Goal: Book appointment/travel/reservation

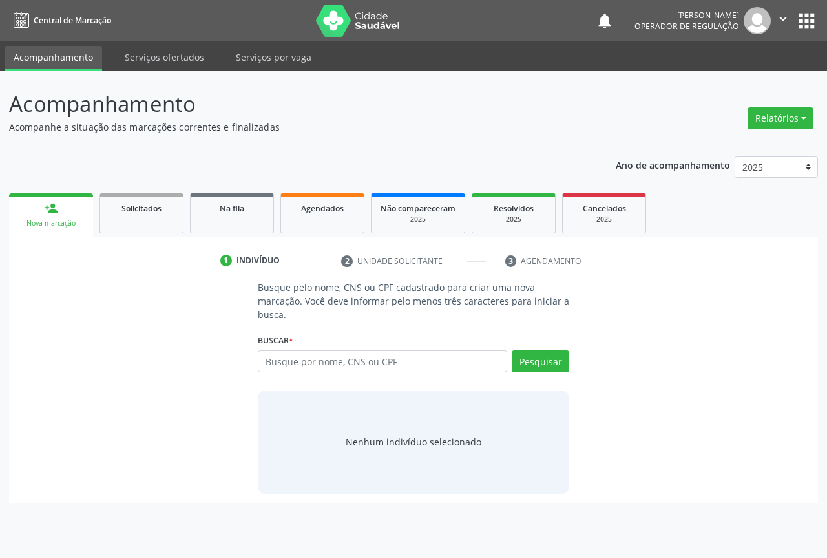
click at [315, 360] on input "text" at bounding box center [382, 361] width 249 height 22
type input "704605671322326"
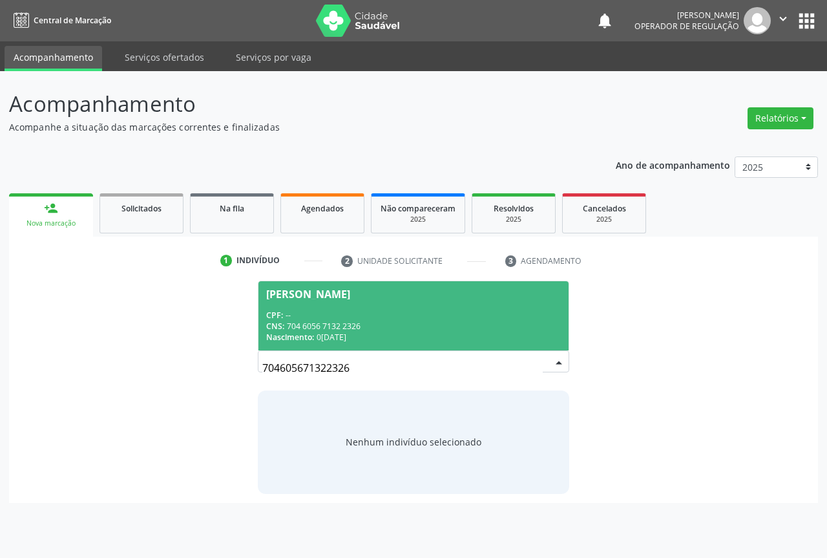
click at [344, 326] on div "CNS: 704 6056 7132 2326" at bounding box center [413, 325] width 295 height 11
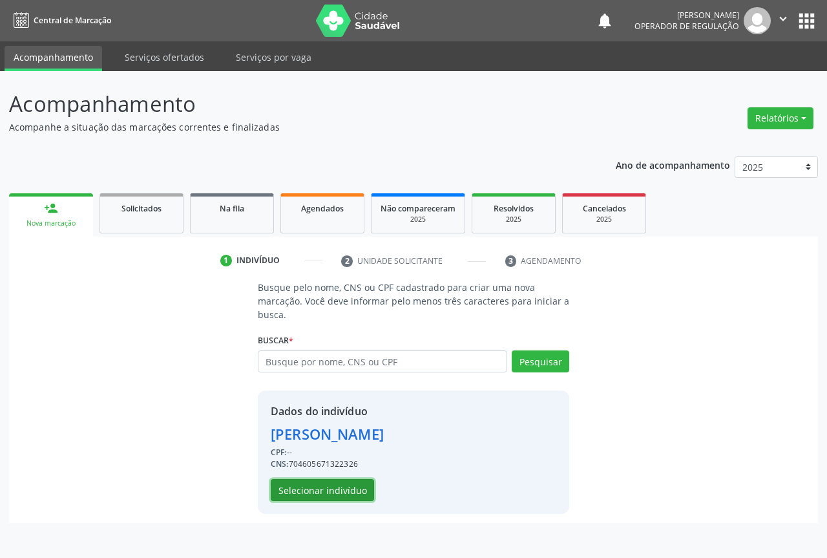
click at [338, 494] on button "Selecionar indivíduo" at bounding box center [322, 490] width 103 height 22
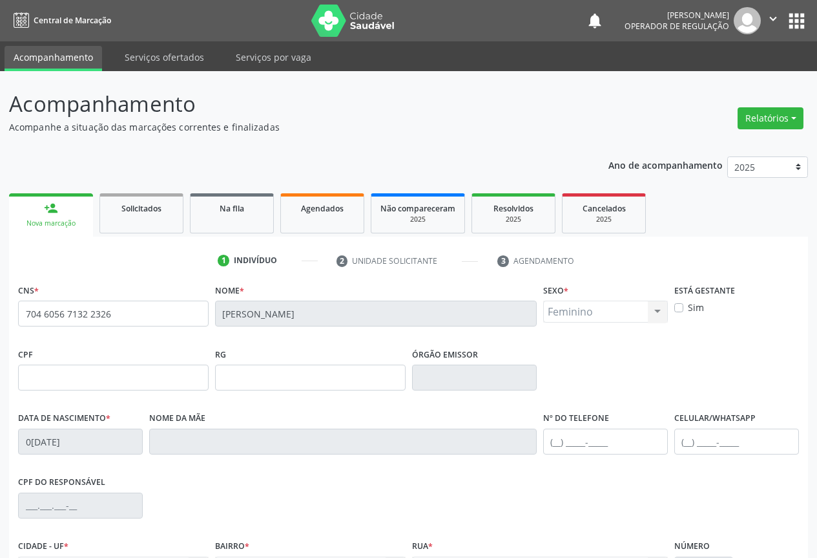
scroll to position [143, 0]
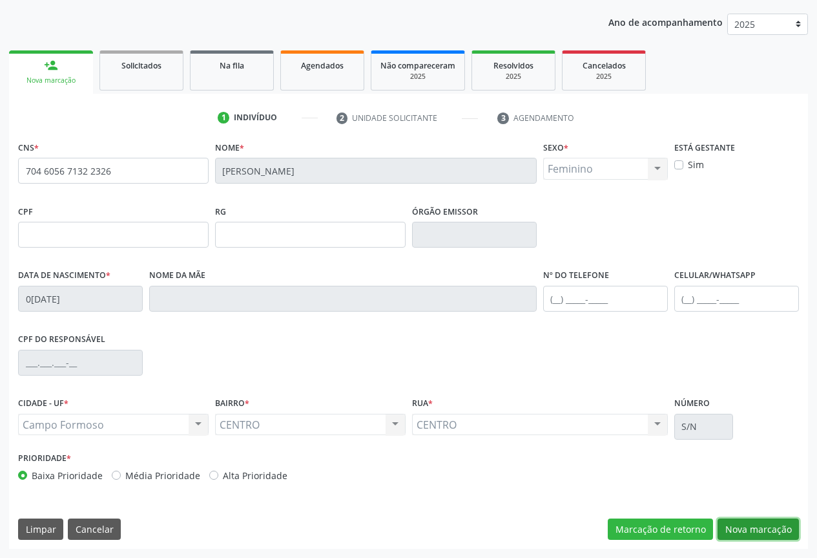
click at [774, 534] on button "Nova marcação" at bounding box center [758, 529] width 81 height 22
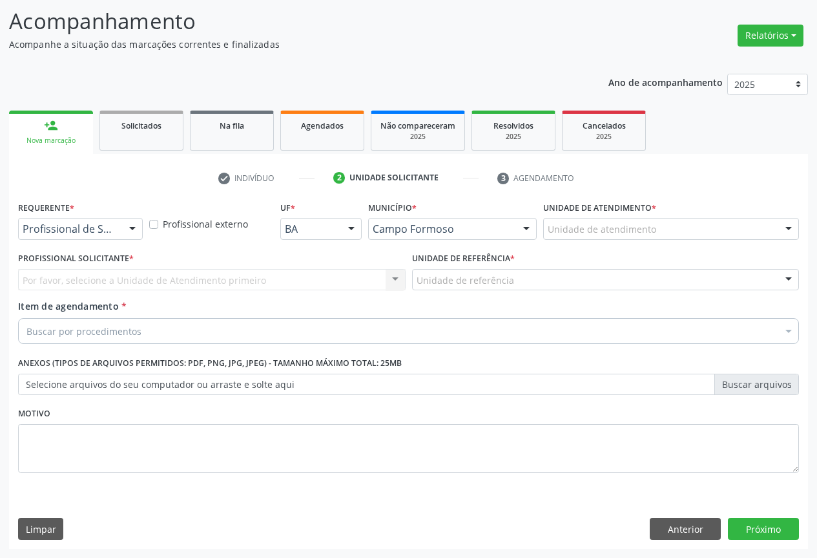
scroll to position [83, 0]
click at [134, 229] on div at bounding box center [132, 229] width 19 height 22
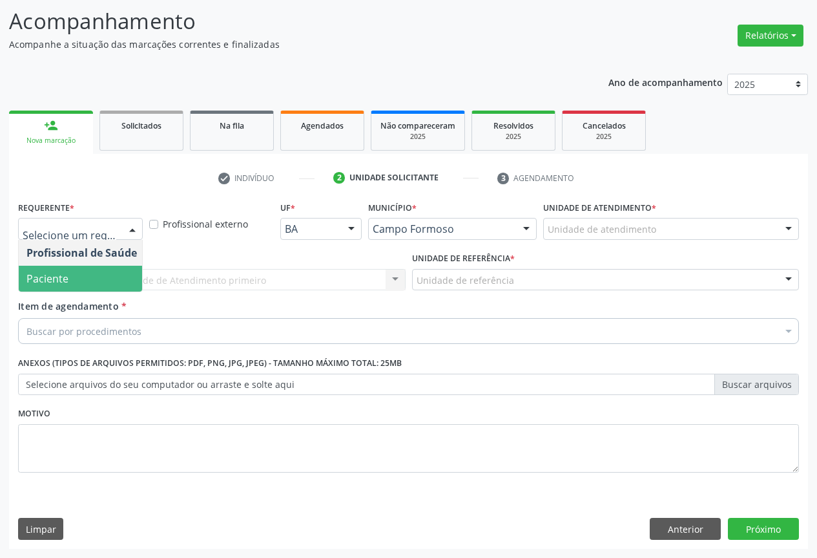
click at [76, 283] on span "Paciente" at bounding box center [82, 279] width 126 height 26
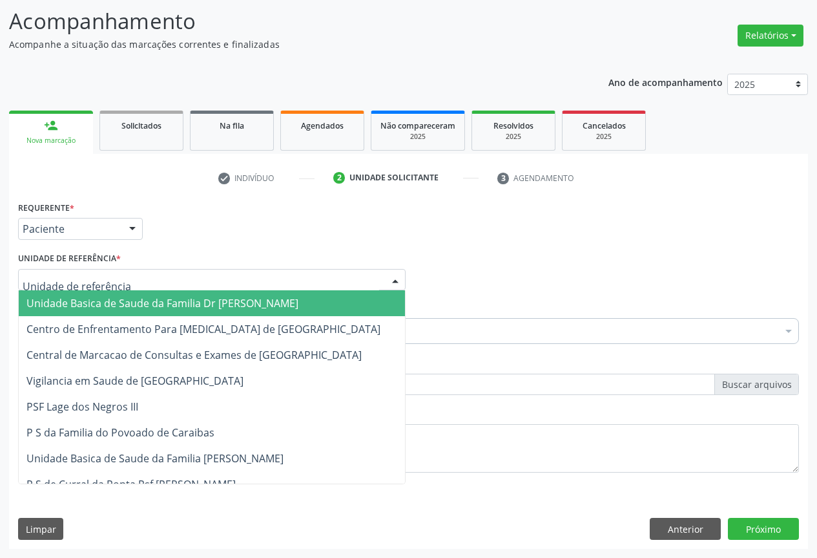
click at [134, 278] on div at bounding box center [212, 280] width 388 height 22
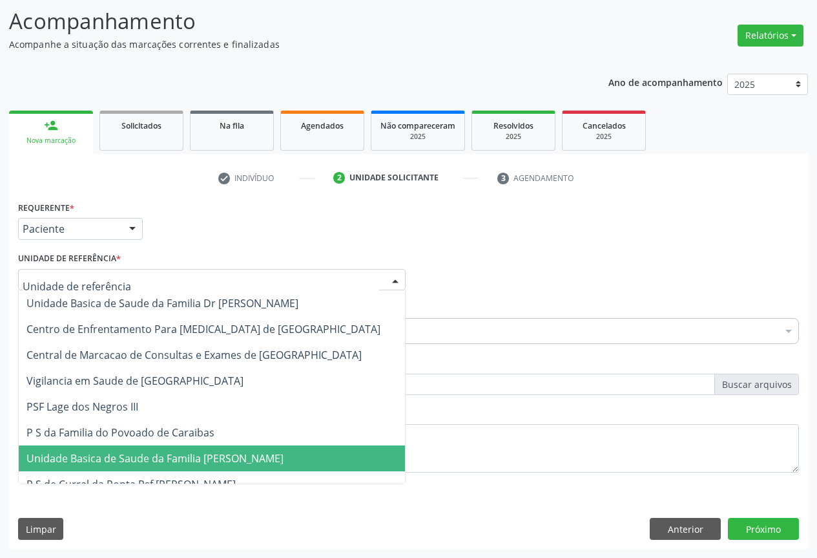
click at [135, 465] on span "Unidade Basica de Saude da Familia [PERSON_NAME]" at bounding box center [154, 458] width 257 height 14
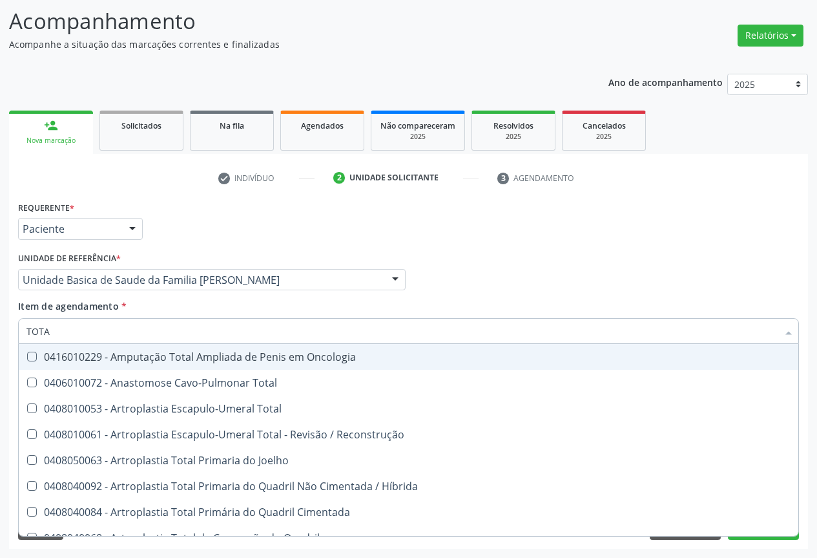
type input "TOTAL"
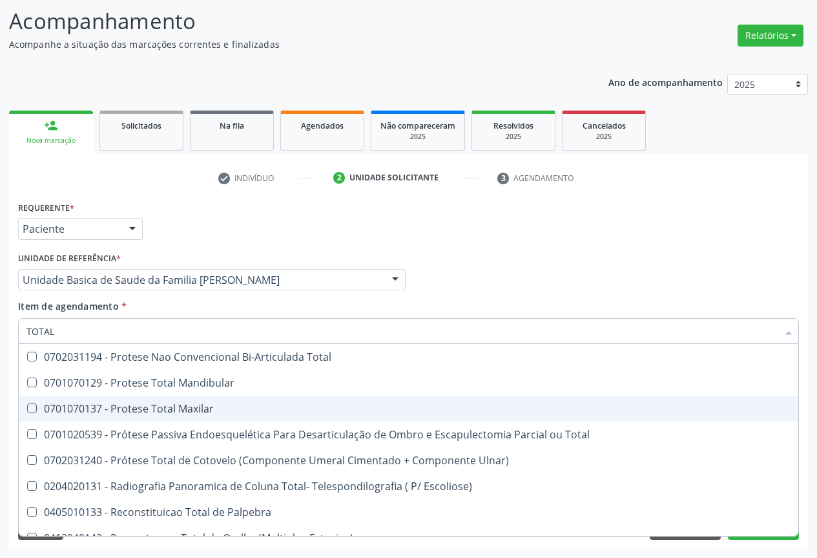
scroll to position [2108, 0]
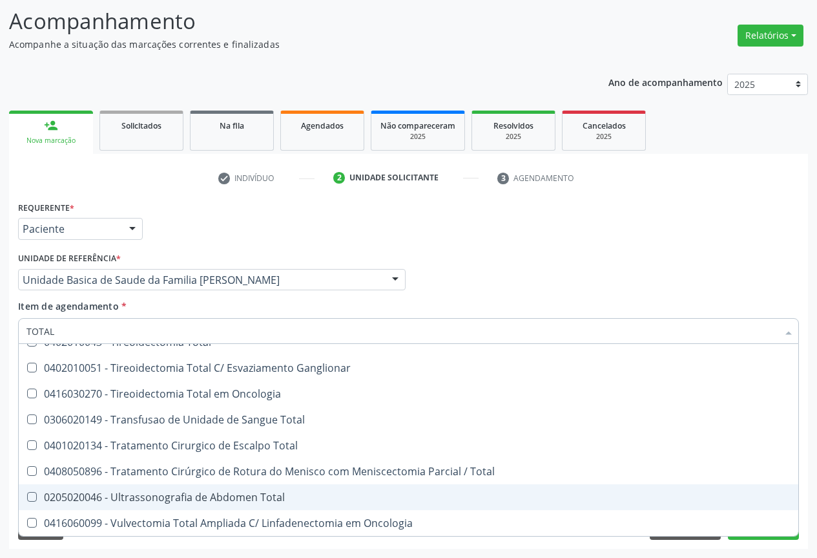
drag, startPoint x: 171, startPoint y: 497, endPoint x: 158, endPoint y: 498, distance: 12.3
click at [170, 497] on div "0205020046 - Ultrassonografia de Abdomen Total" at bounding box center [408, 497] width 764 height 10
checkbox Total "true"
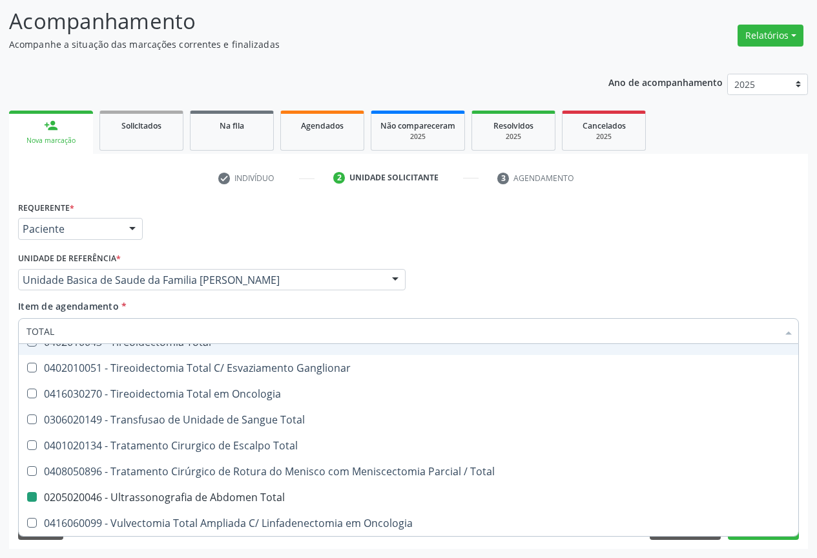
click at [693, 243] on div "Requerente * Paciente Profissional de Saúde Paciente Nenhum resultado encontrad…" at bounding box center [409, 223] width 788 height 50
checkbox Total "true"
checkbox Total "false"
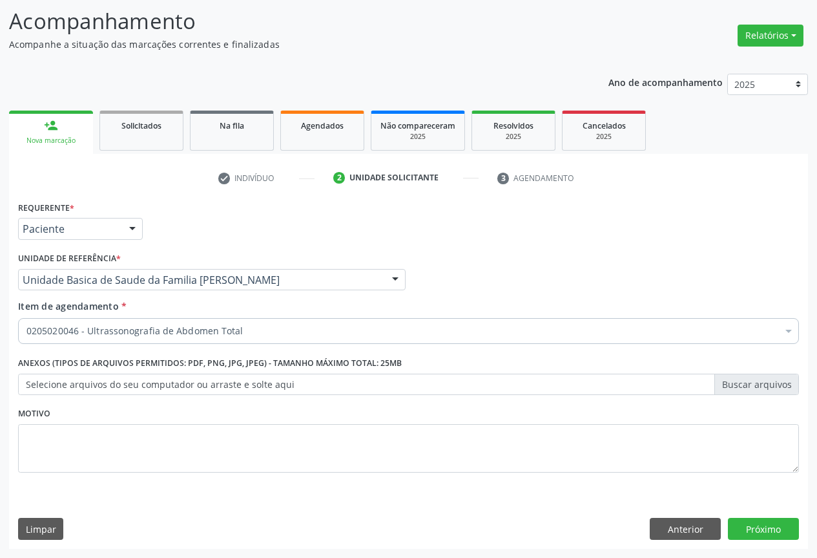
scroll to position [0, 0]
click at [743, 531] on button "Próximo" at bounding box center [763, 528] width 71 height 22
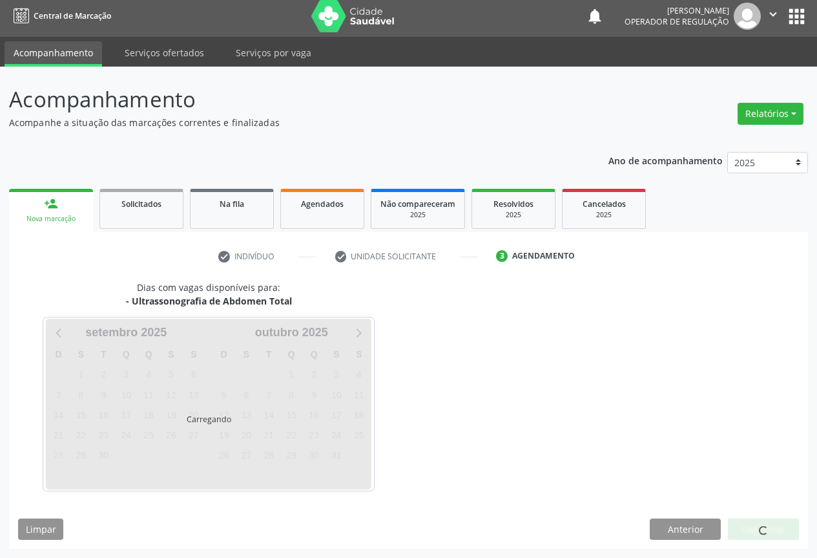
scroll to position [5, 0]
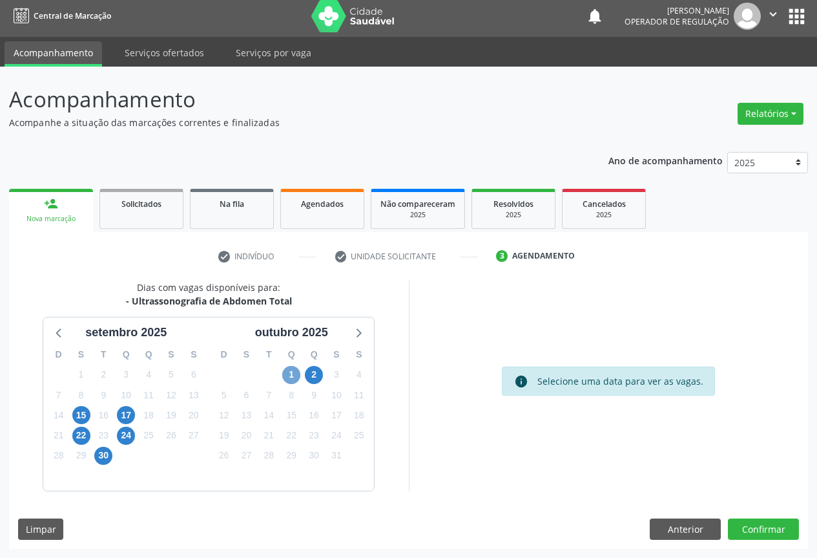
click at [295, 380] on span "1" at bounding box center [291, 375] width 18 height 18
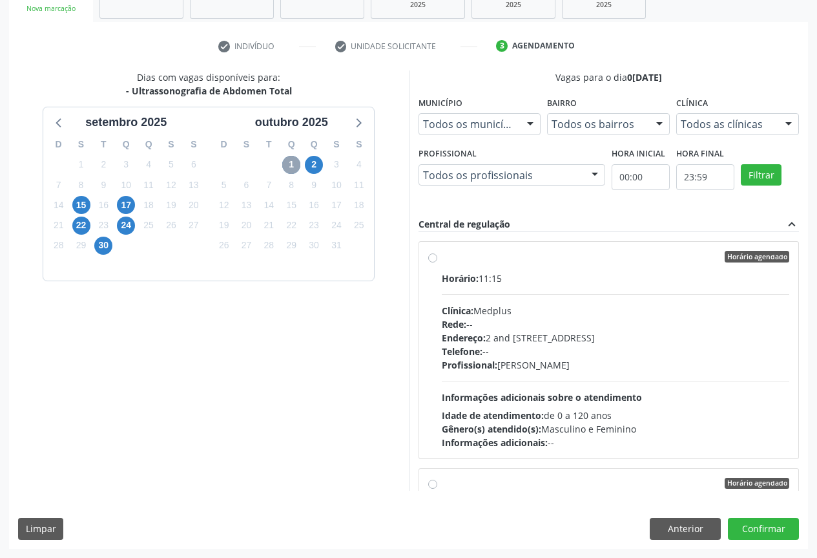
scroll to position [0, 0]
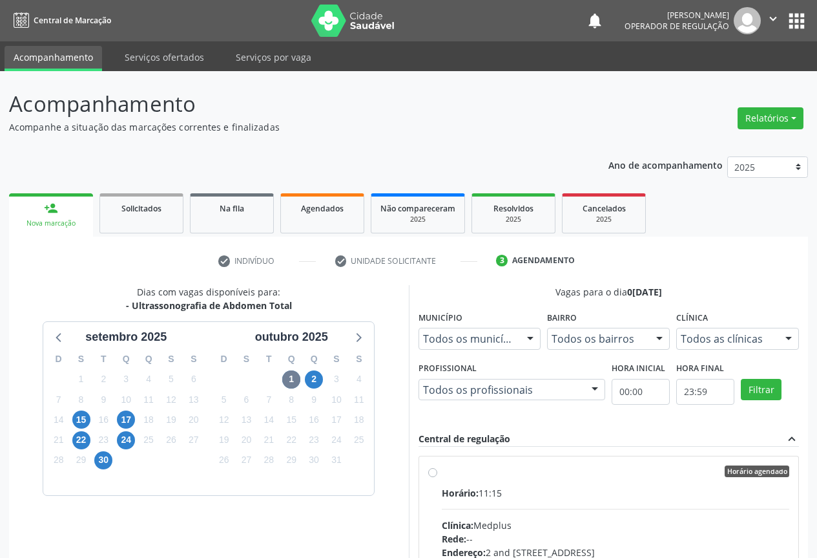
click at [488, 499] on div "Horário: 11:15" at bounding box center [616, 493] width 348 height 14
click at [437, 477] on input "Horário agendado Horário: 11:15 Clínica: Medplus Rede: -- Endereço: 2 and [STRE…" at bounding box center [432, 471] width 9 height 12
radio input "true"
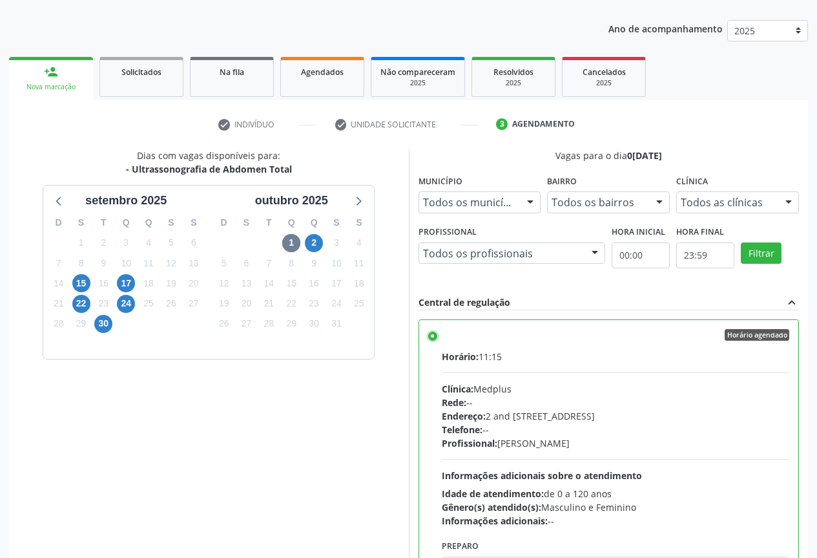
scroll to position [214, 0]
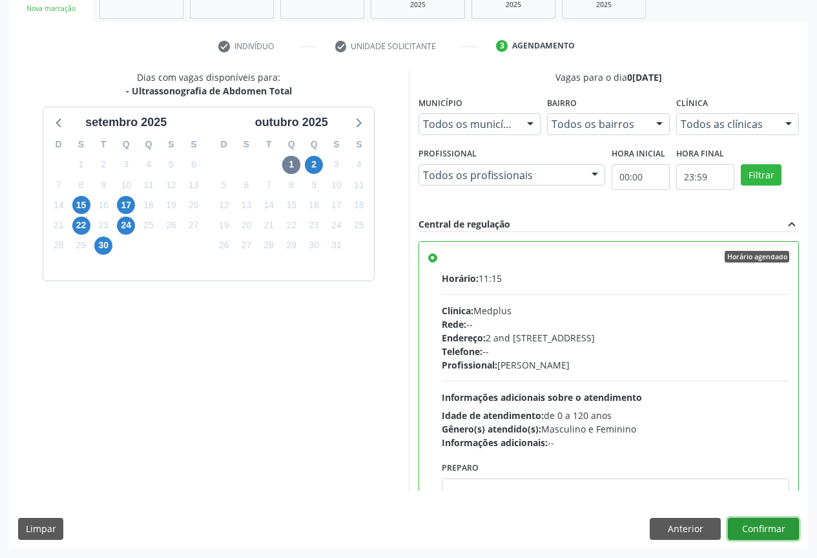
click at [757, 529] on button "Confirmar" at bounding box center [763, 528] width 71 height 22
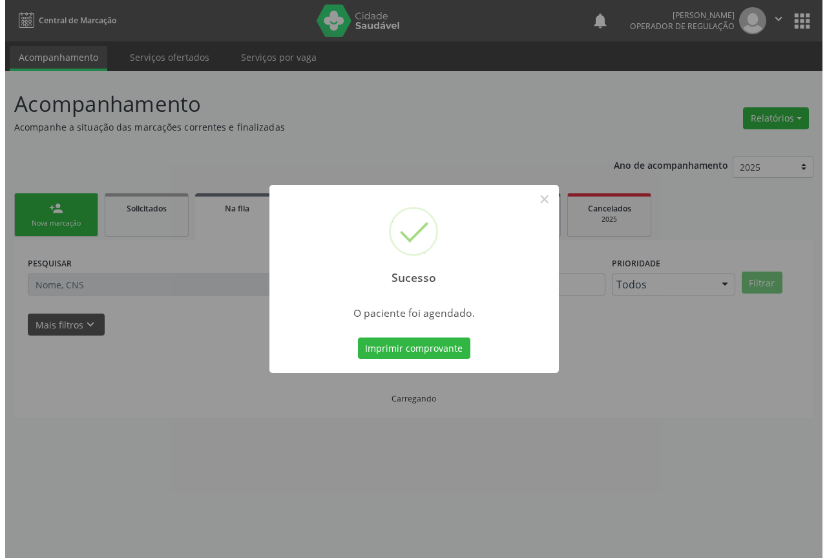
scroll to position [0, 0]
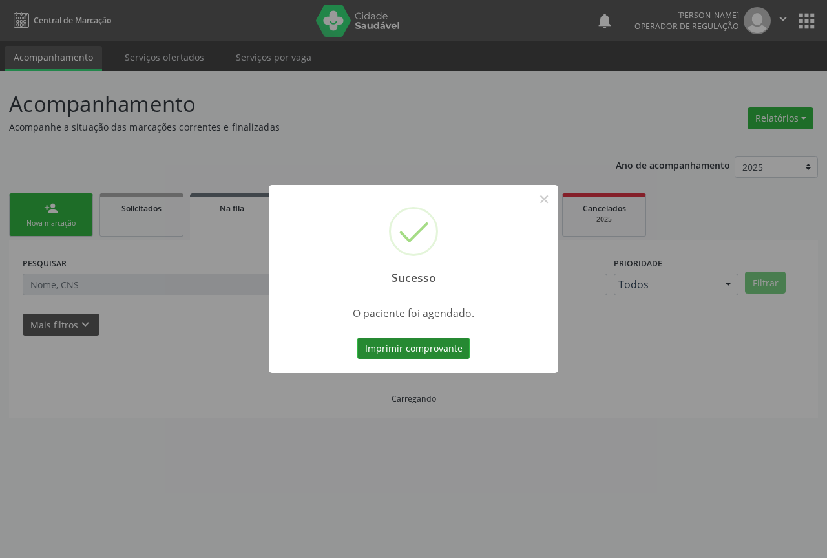
click at [412, 350] on button "Imprimir comprovante" at bounding box center [413, 348] width 112 height 22
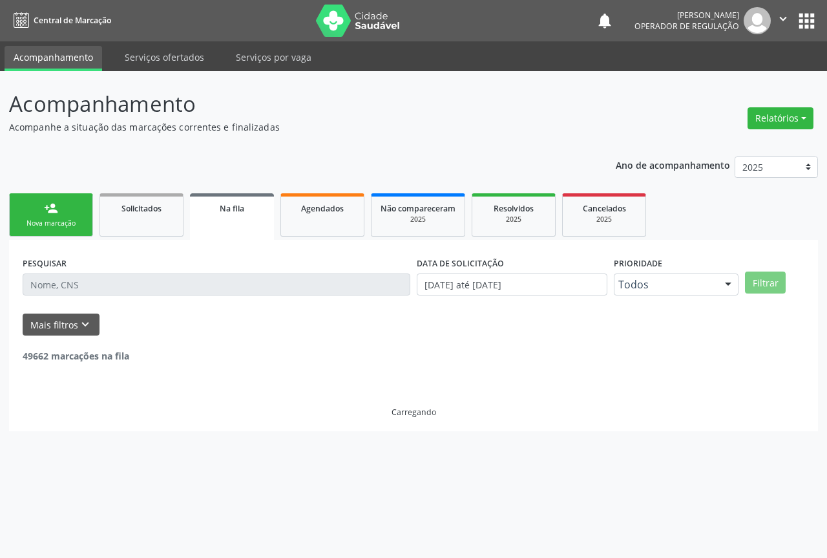
click at [59, 216] on link "person_add Nova marcação" at bounding box center [51, 214] width 84 height 43
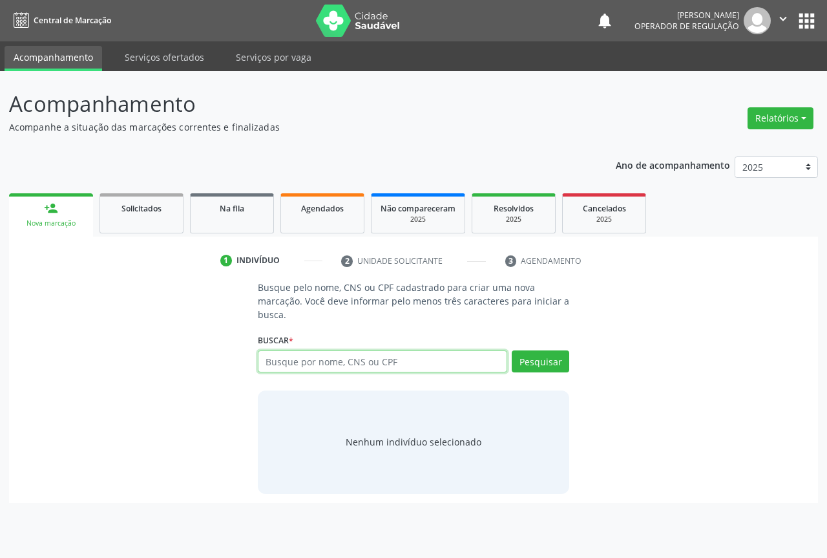
click at [286, 360] on input "text" at bounding box center [382, 361] width 249 height 22
drag, startPoint x: 783, startPoint y: 17, endPoint x: 774, endPoint y: 66, distance: 49.3
click at [782, 17] on icon "" at bounding box center [783, 19] width 14 height 14
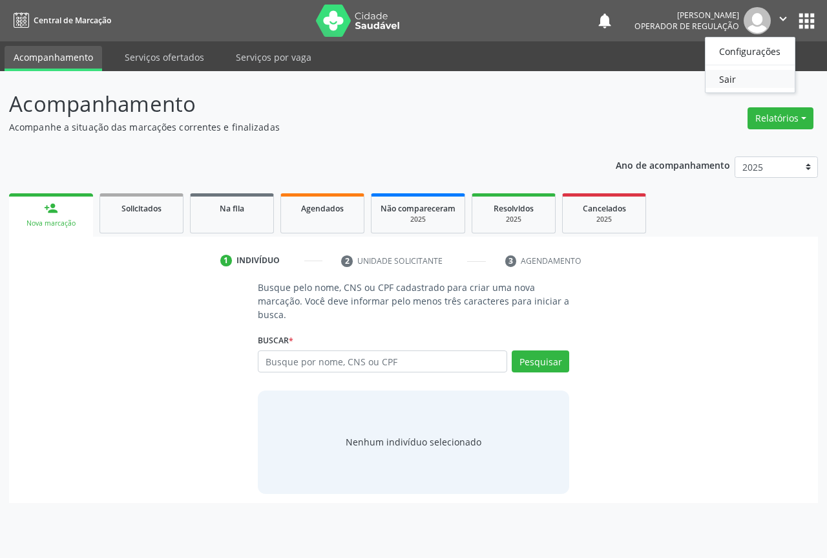
click at [731, 83] on link "Sair" at bounding box center [749, 79] width 89 height 18
click at [324, 353] on input "text" at bounding box center [382, 361] width 249 height 22
type input "707709638886310"
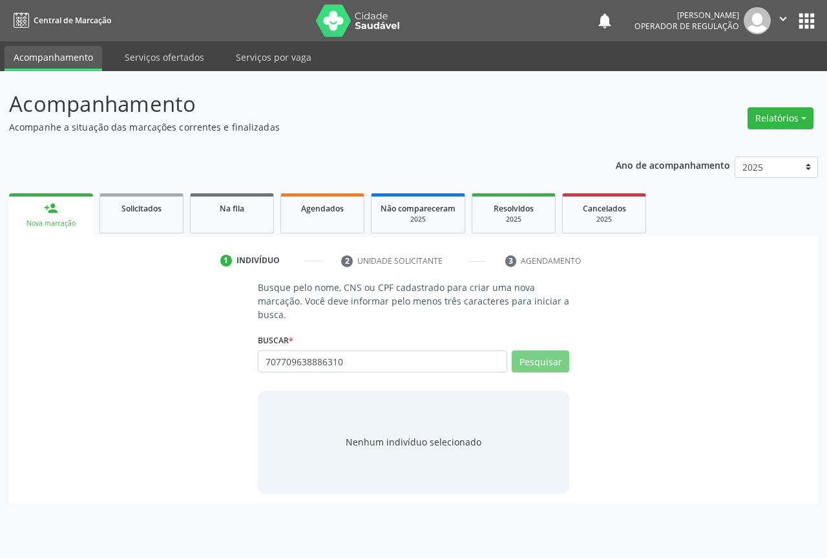
click at [482, 142] on div "Acompanhamento Acompanhe a situação das marcações correntes e finalizadas Relat…" at bounding box center [413, 295] width 809 height 415
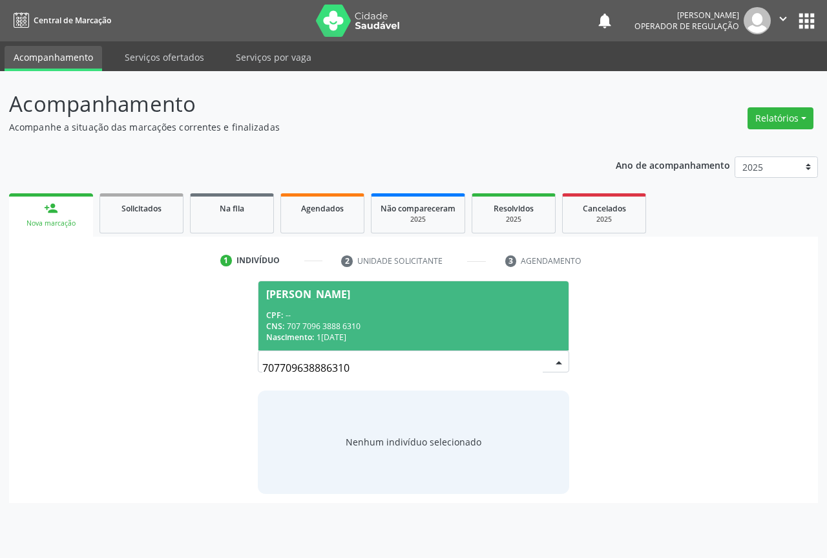
click at [339, 311] on div "CPF: --" at bounding box center [413, 314] width 295 height 11
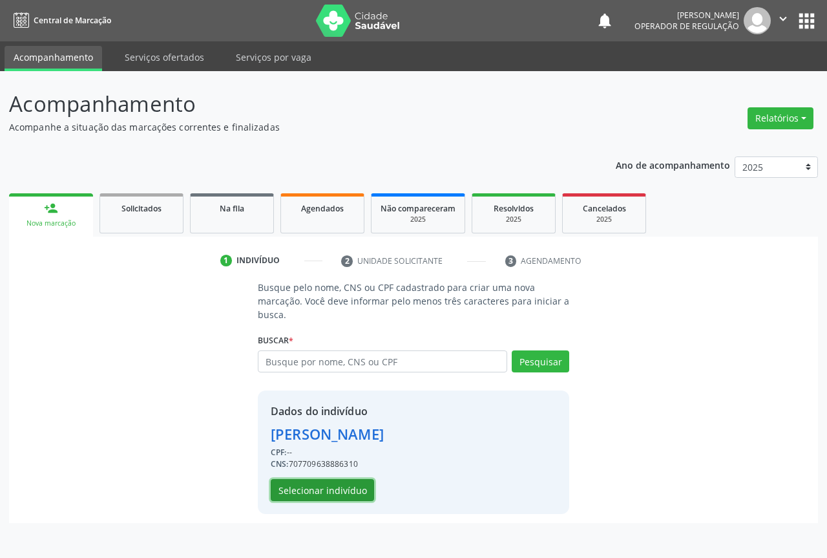
click at [291, 496] on button "Selecionar indivíduo" at bounding box center [322, 490] width 103 height 22
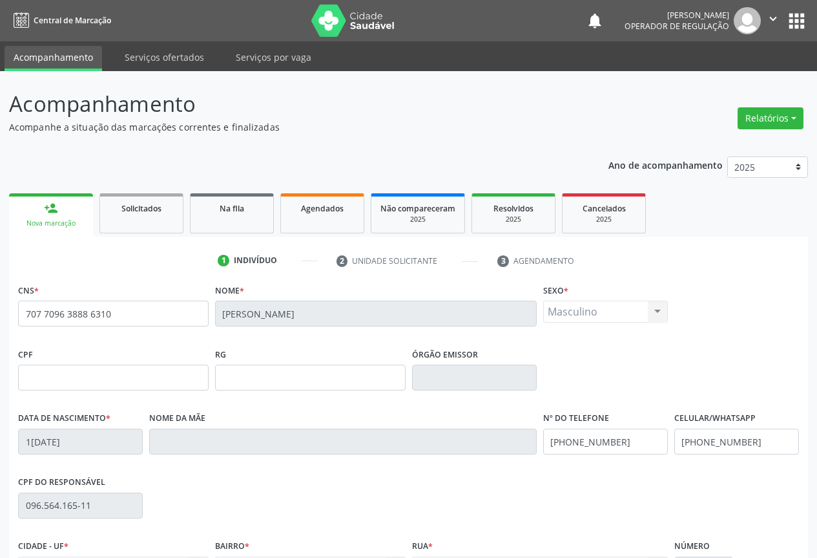
scroll to position [143, 0]
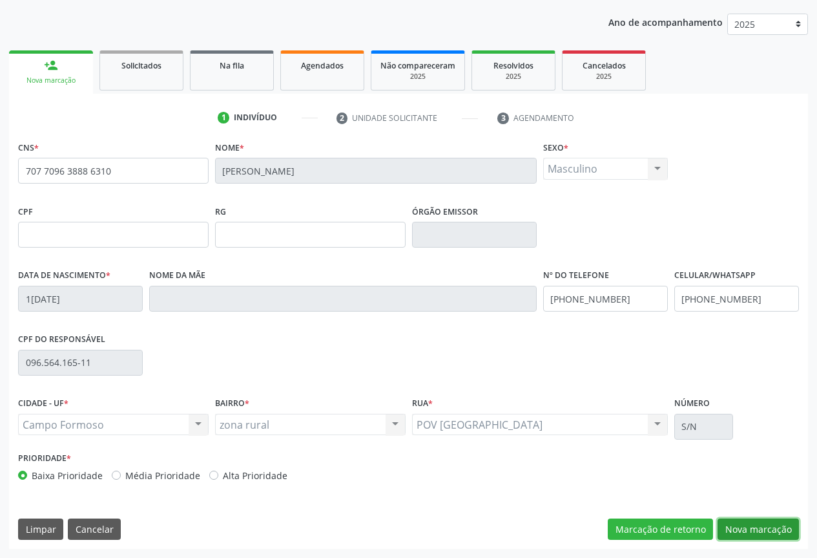
click at [761, 527] on button "Nova marcação" at bounding box center [758, 529] width 81 height 22
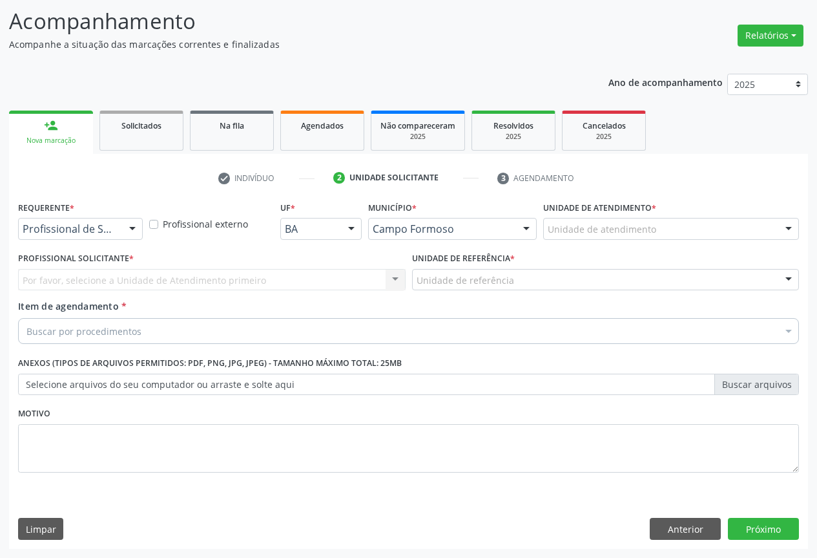
scroll to position [83, 0]
click at [127, 230] on div at bounding box center [132, 229] width 19 height 22
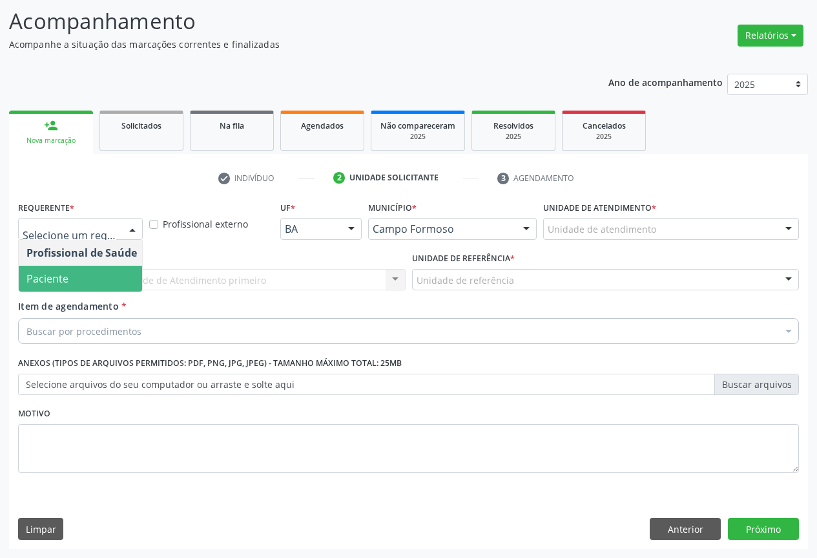
click at [70, 280] on span "Paciente" at bounding box center [82, 279] width 126 height 26
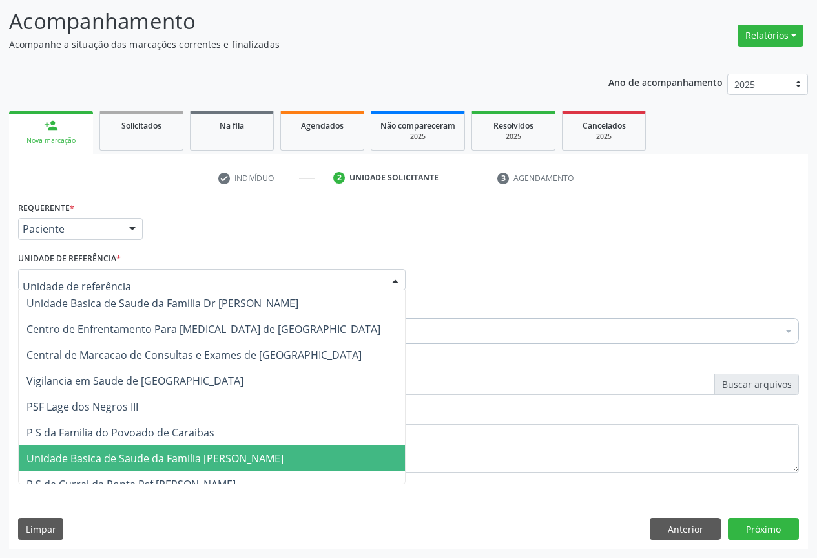
click at [125, 463] on span "Unidade Basica de Saude da Familia [PERSON_NAME]" at bounding box center [154, 458] width 257 height 14
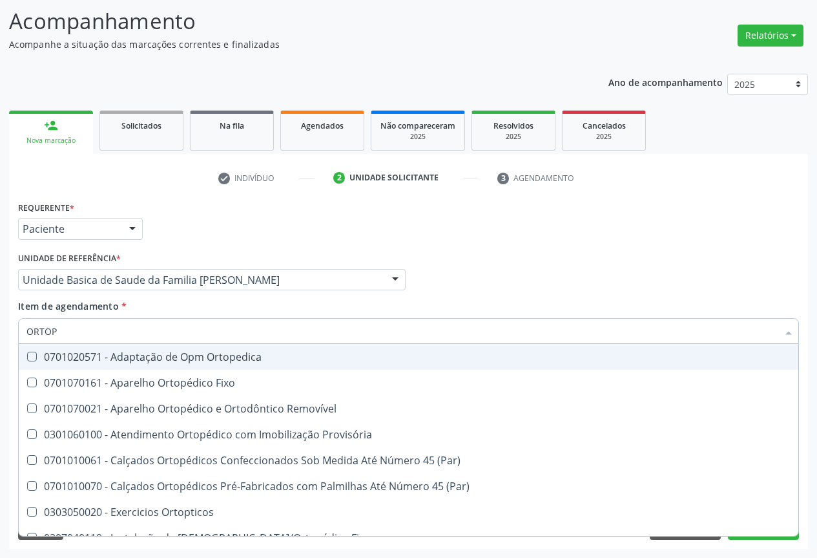
type input "ORTOPE"
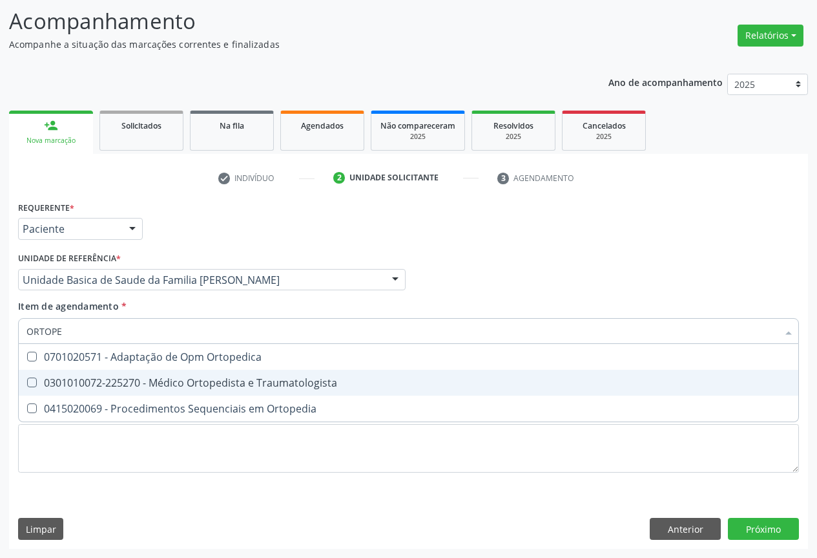
click at [113, 377] on div "0301010072-225270 - Médico Ortopedista e Traumatologista" at bounding box center [408, 382] width 764 height 10
checkbox Traumatologista "true"
click at [754, 532] on div "Requerente * Paciente Profissional de Saúde Paciente Nenhum resultado encontrad…" at bounding box center [408, 373] width 799 height 351
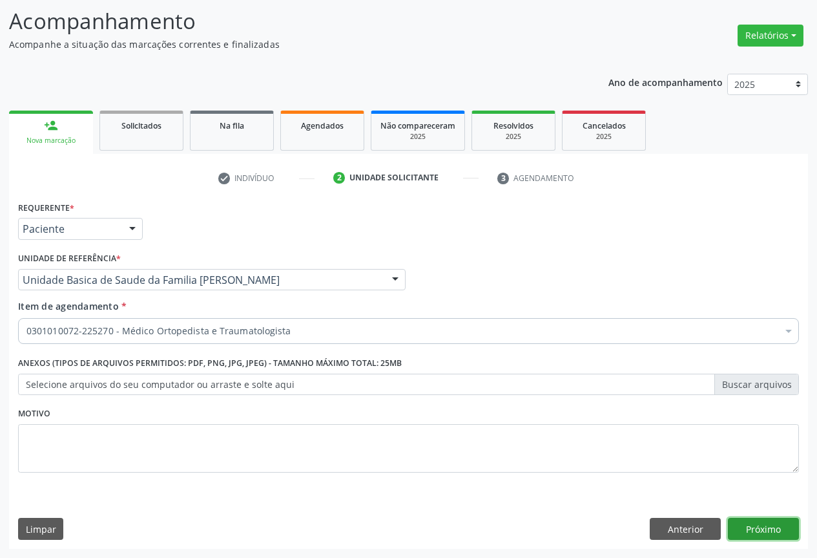
click at [746, 523] on button "Próximo" at bounding box center [763, 528] width 71 height 22
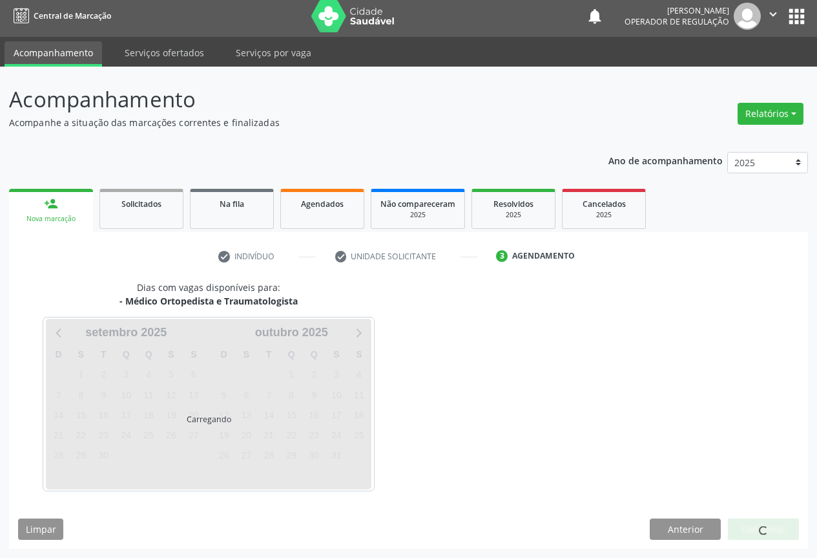
scroll to position [5, 0]
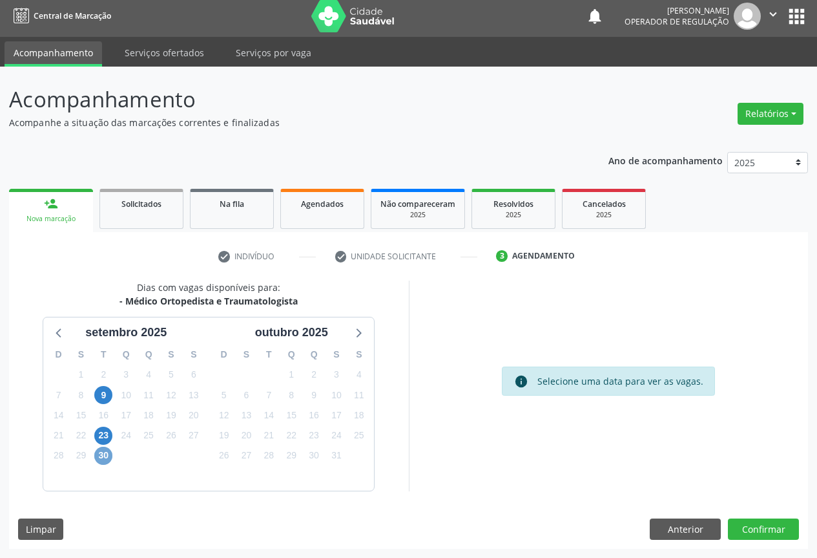
click at [105, 459] on span "30" at bounding box center [103, 455] width 18 height 18
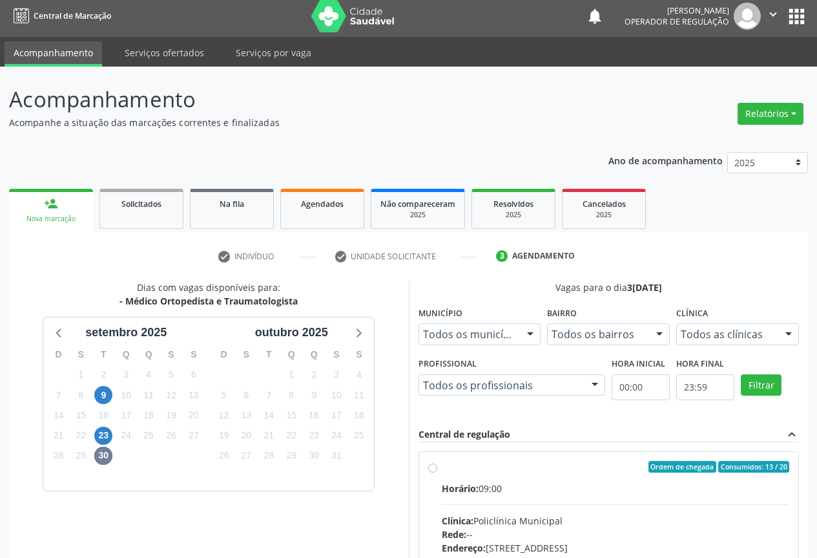
click at [522, 489] on div "Horário: 09:00" at bounding box center [616, 488] width 348 height 14
click at [437, 472] on input "Ordem de chegada Consumidos: 13 / 20 Horário: 09:00 Clínica: Policlínica Munici…" at bounding box center [432, 467] width 9 height 12
radio input "true"
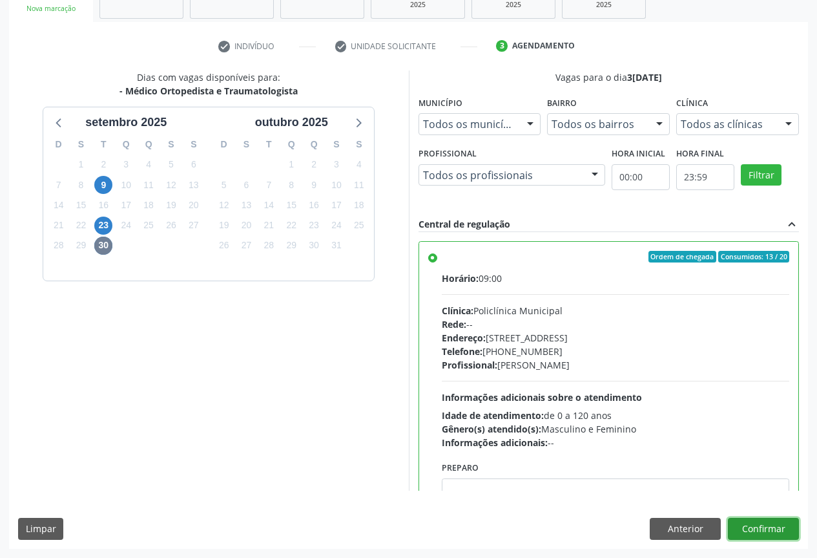
click at [761, 530] on button "Confirmar" at bounding box center [763, 528] width 71 height 22
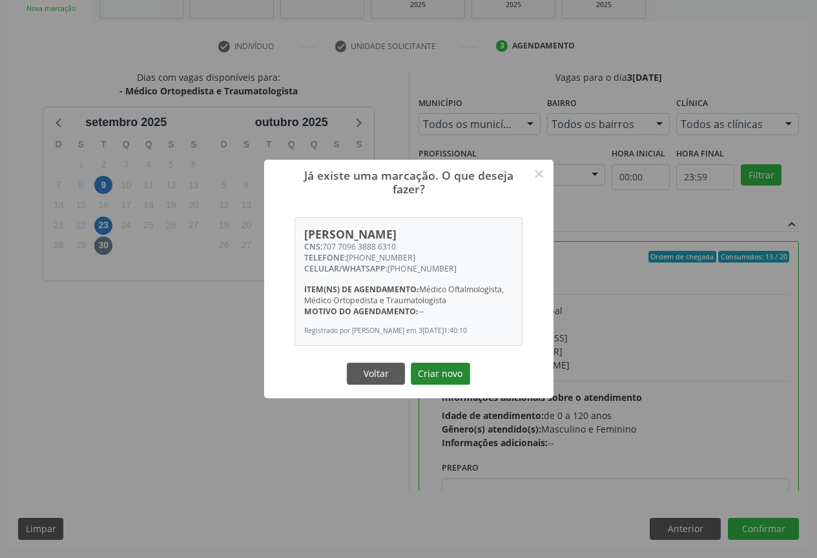
click at [433, 377] on button "Criar novo" at bounding box center [440, 373] width 59 height 22
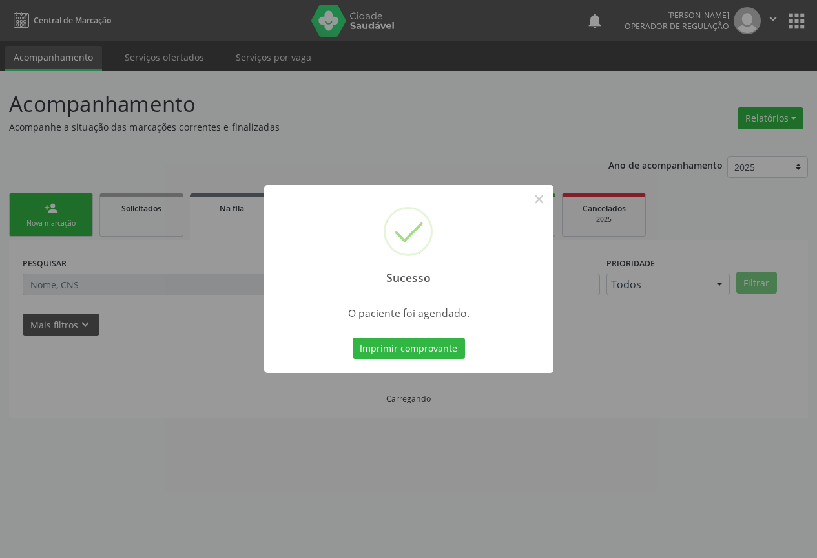
scroll to position [0, 0]
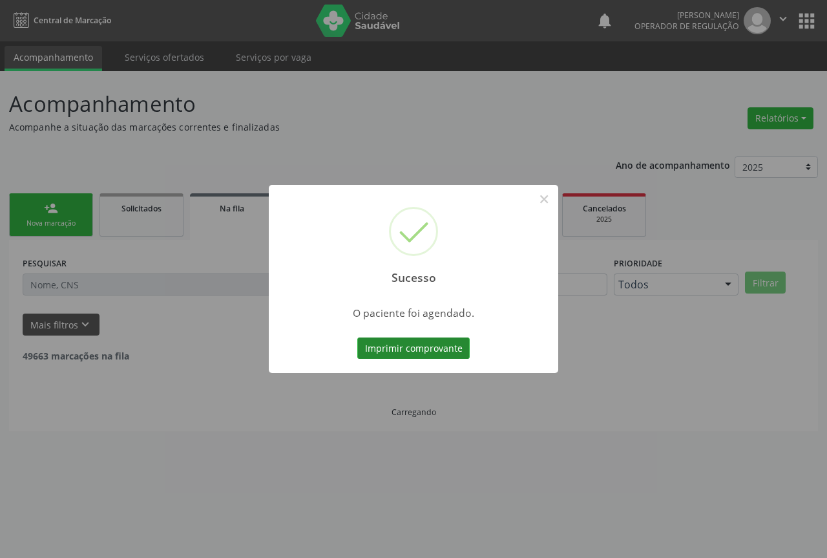
click at [428, 345] on button "Imprimir comprovante" at bounding box center [413, 348] width 112 height 22
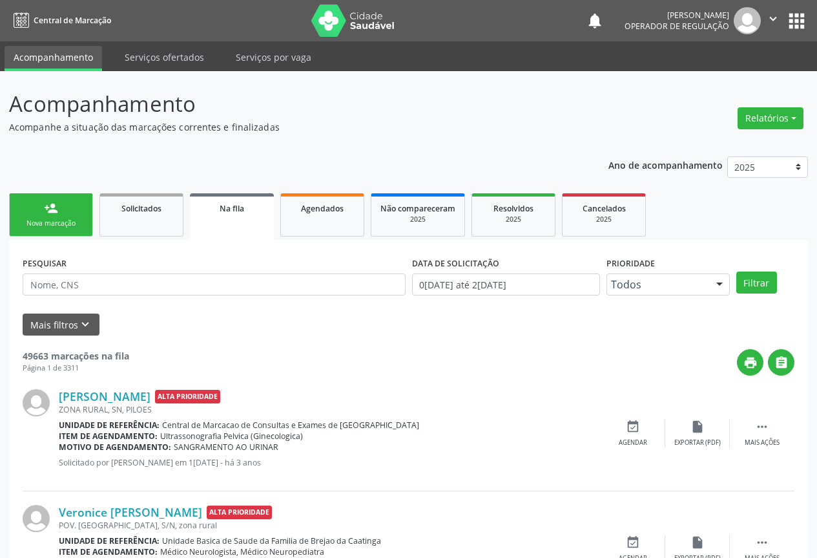
click at [777, 22] on icon "" at bounding box center [773, 19] width 14 height 14
click at [715, 76] on link "Sair" at bounding box center [740, 79] width 89 height 18
